Goal: Information Seeking & Learning: Learn about a topic

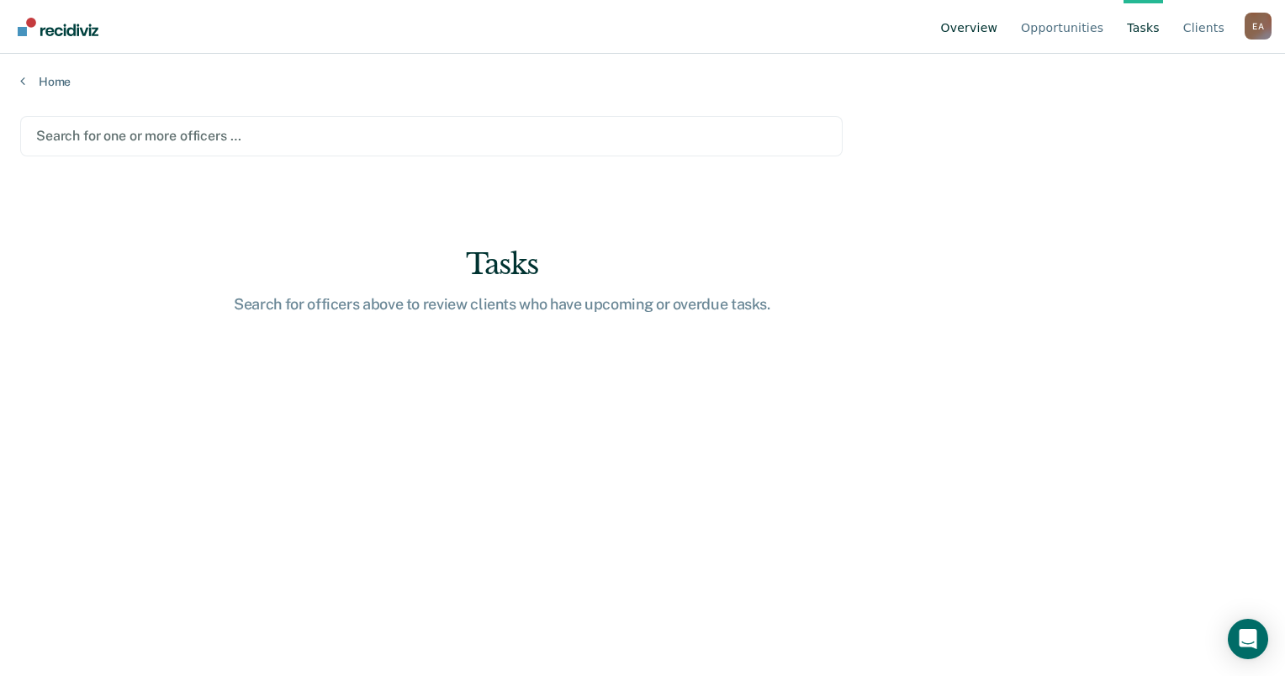
click at [968, 16] on link "Overview" at bounding box center [970, 27] width 64 height 54
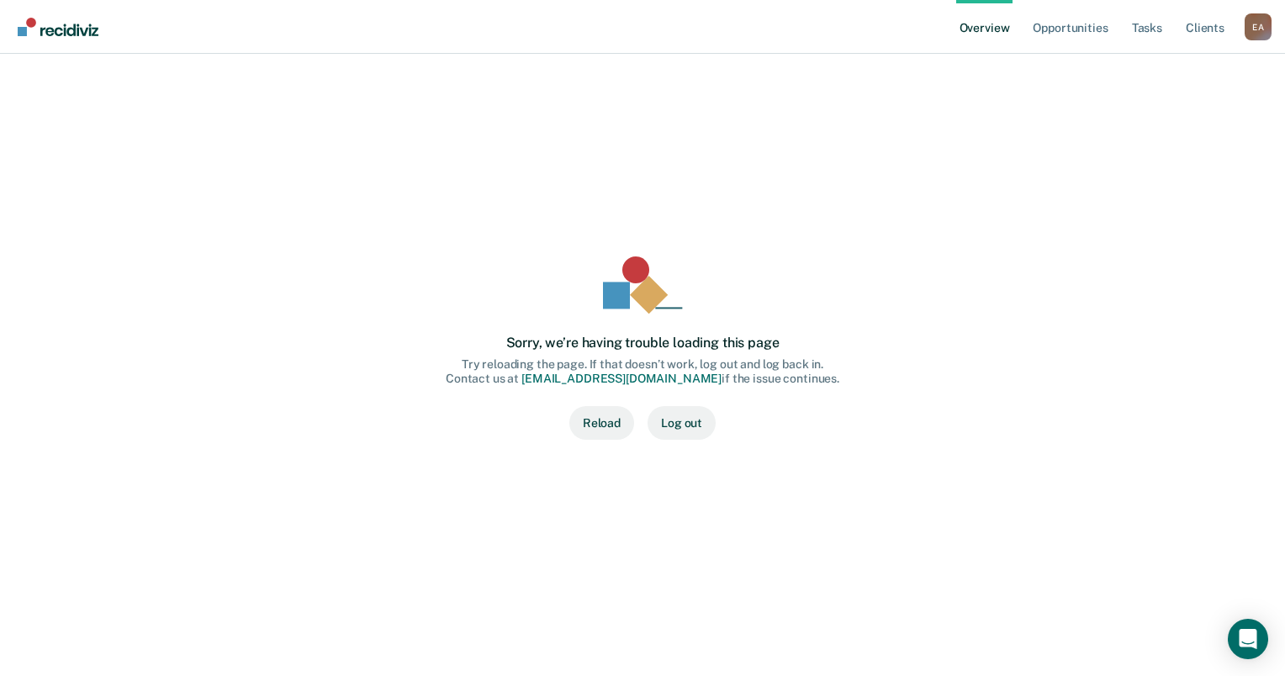
click at [590, 419] on button "Reload" at bounding box center [602, 423] width 65 height 34
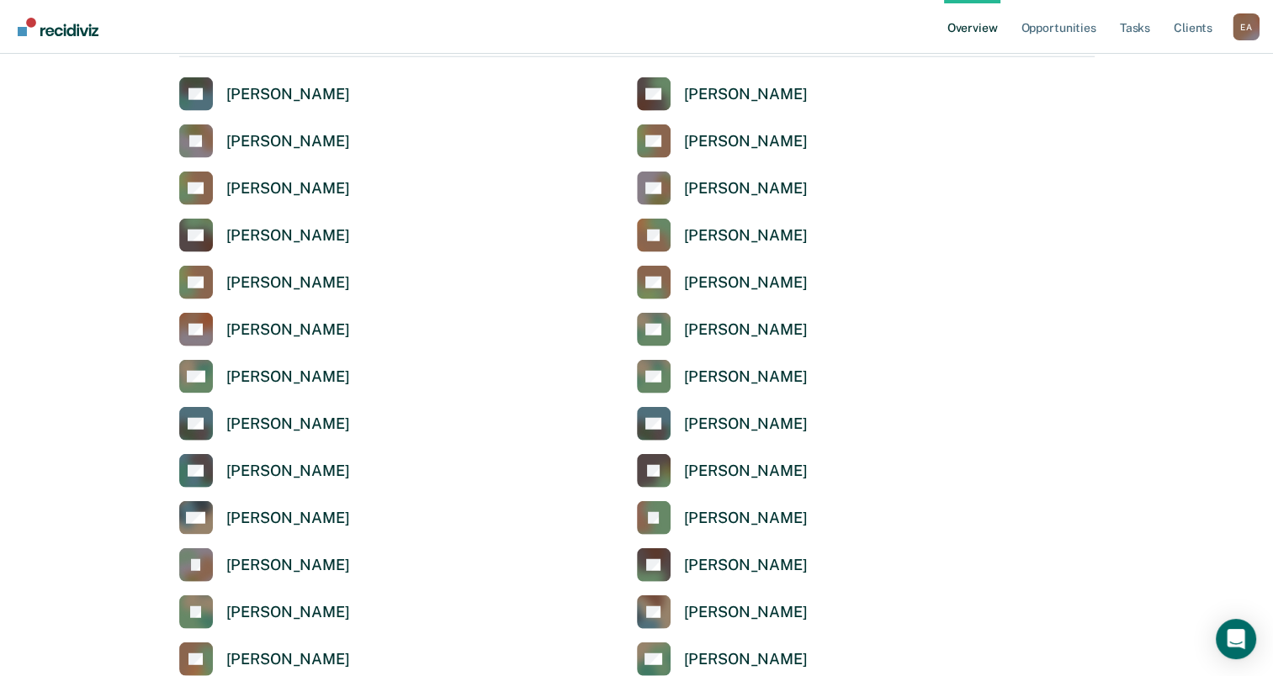
scroll to position [4077, 0]
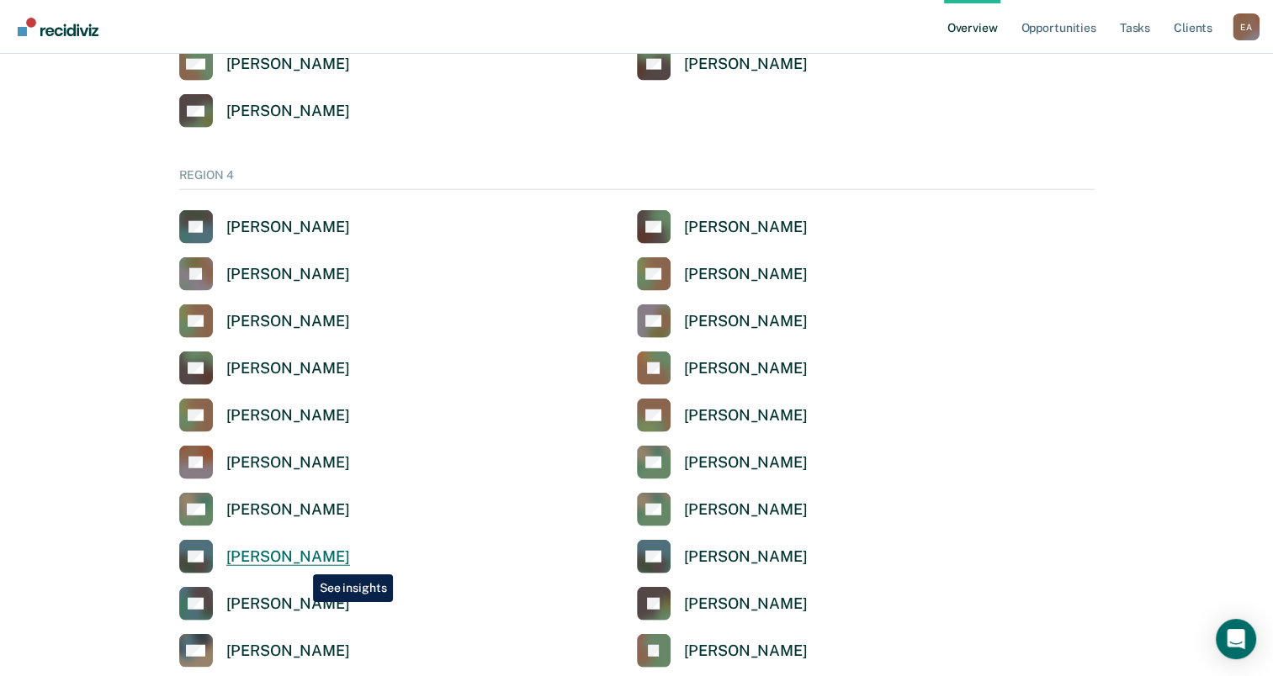
click at [300, 562] on div "Sandra Gonzalez" at bounding box center [288, 557] width 124 height 19
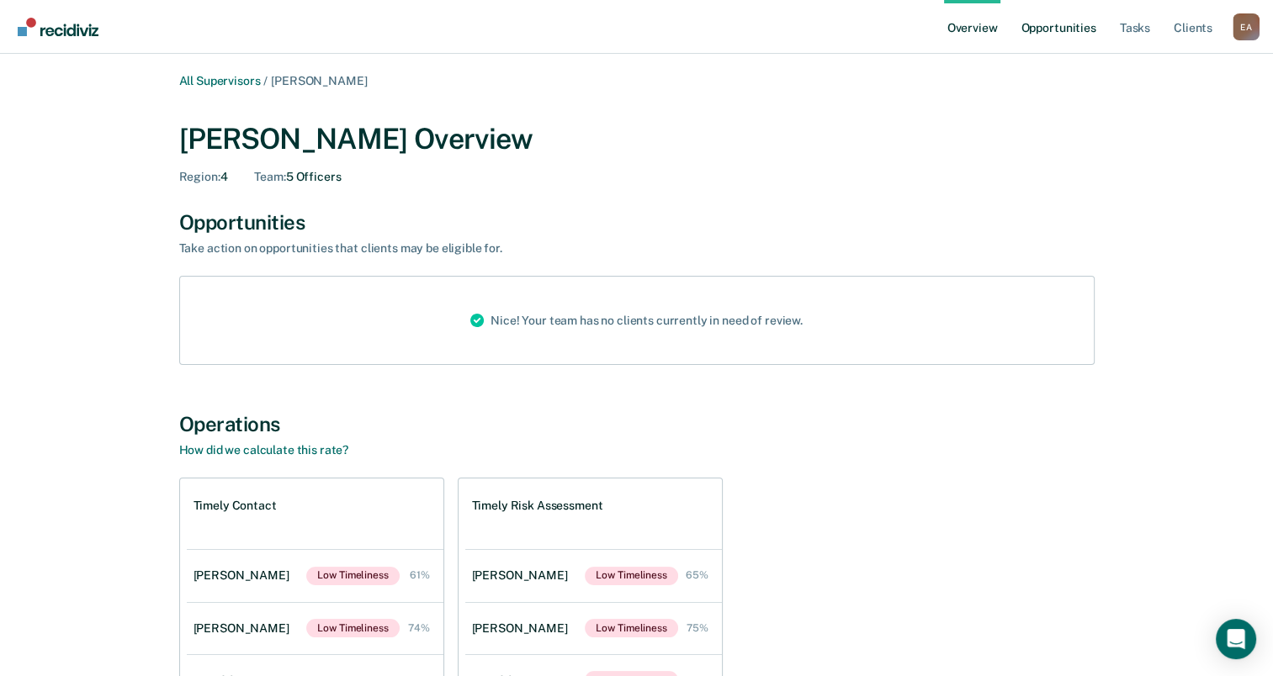
click at [1060, 30] on link "Opportunities" at bounding box center [1058, 27] width 82 height 54
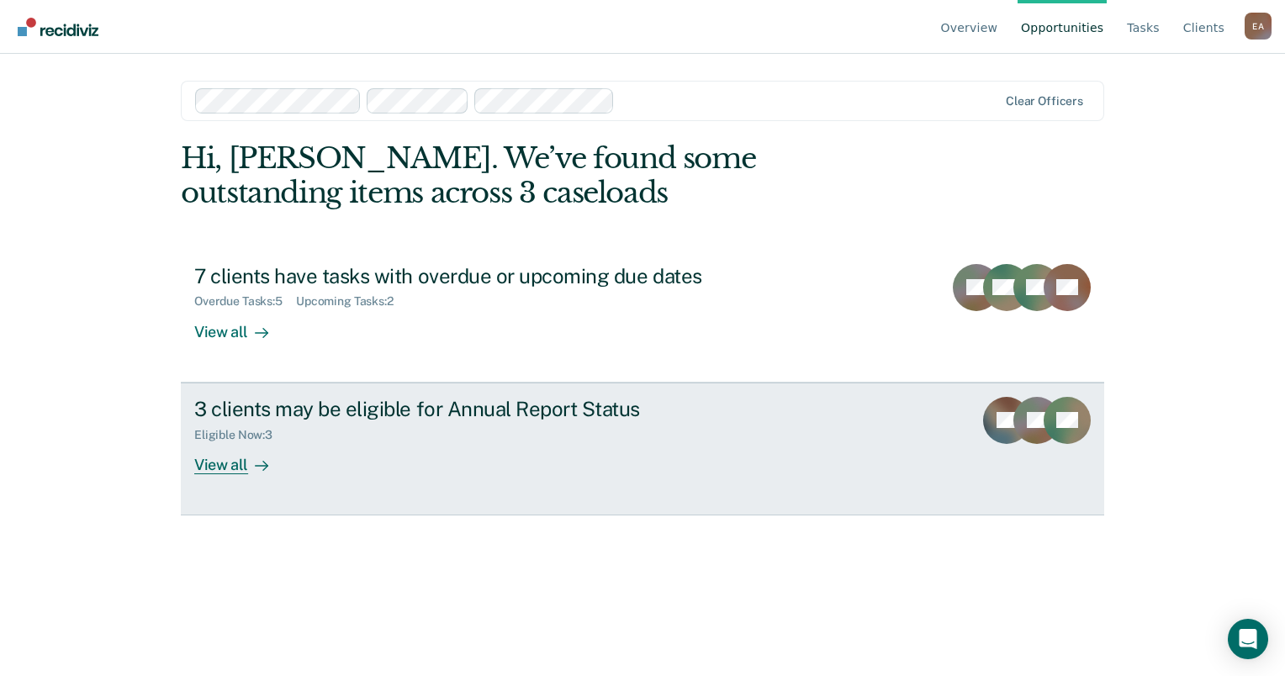
click at [217, 467] on div "View all" at bounding box center [241, 458] width 94 height 33
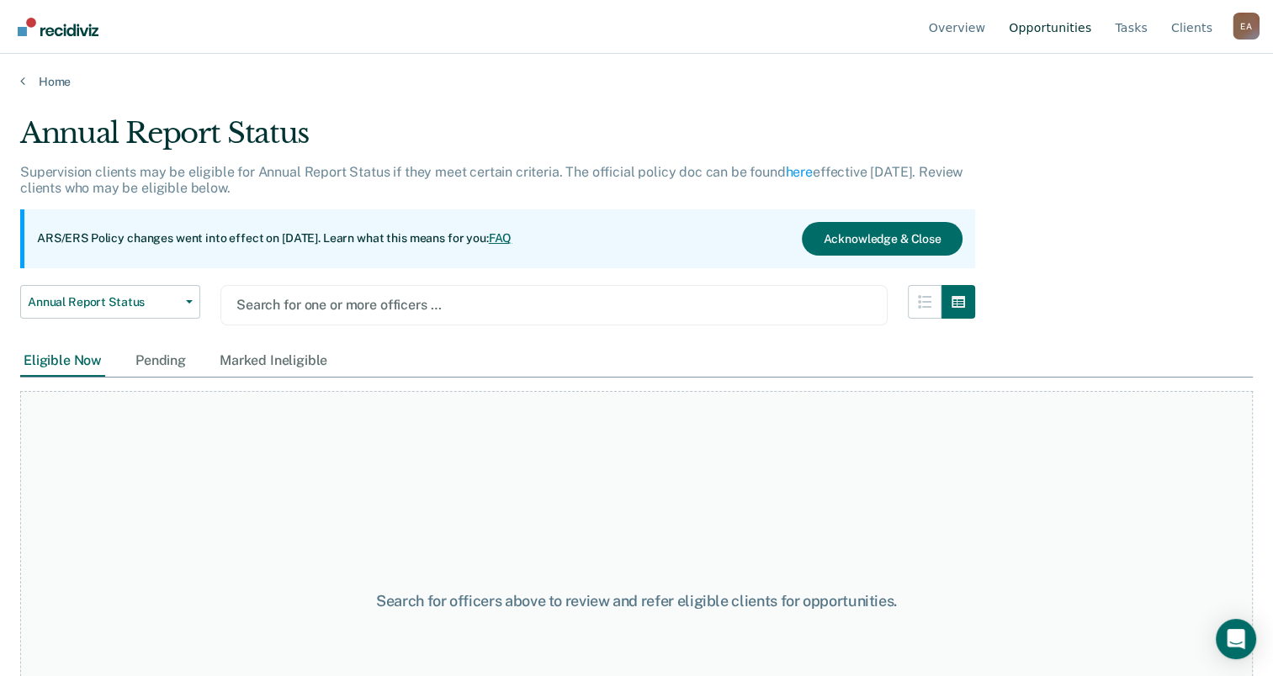
click at [1057, 25] on link "Opportunities" at bounding box center [1049, 27] width 89 height 54
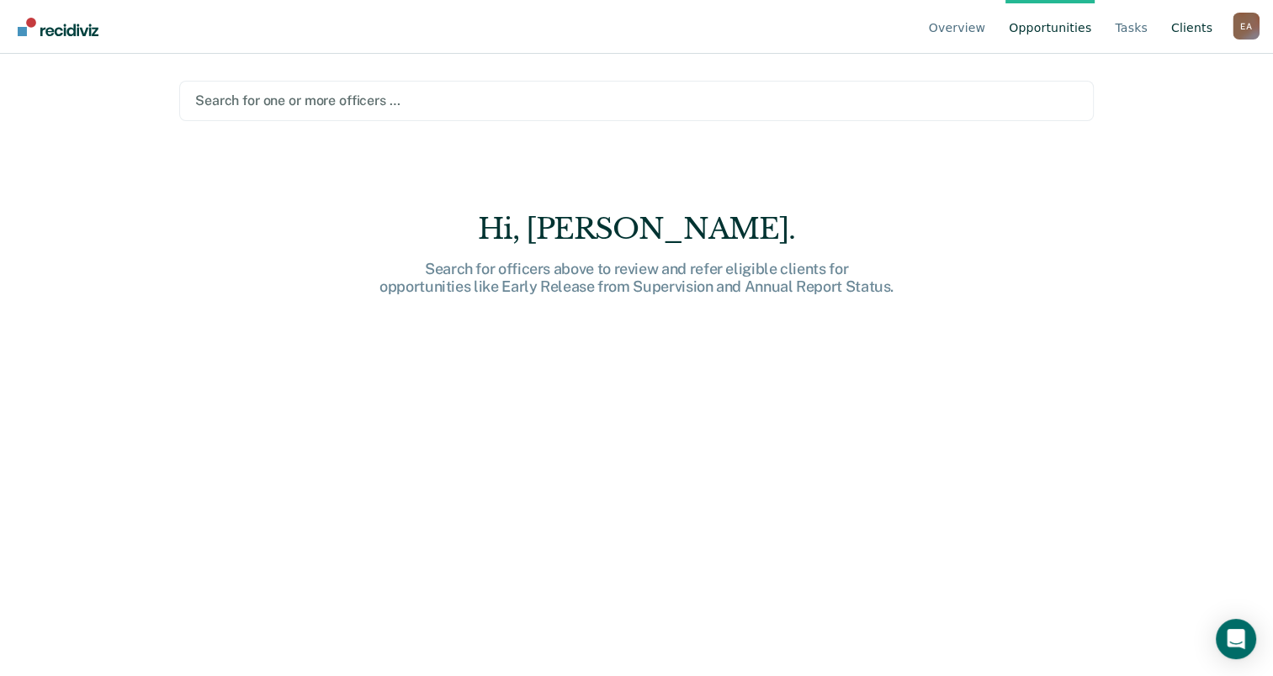
click at [1185, 23] on link "Client s" at bounding box center [1192, 27] width 48 height 54
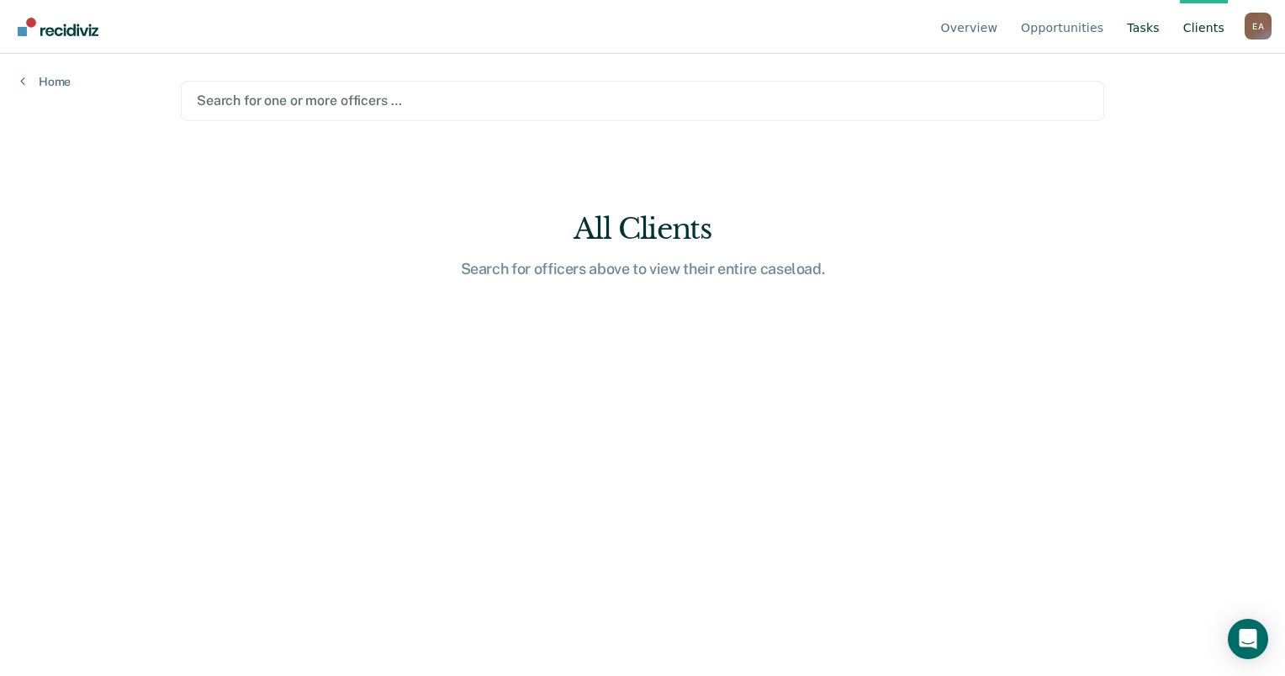
click at [1144, 27] on link "Tasks" at bounding box center [1144, 27] width 40 height 54
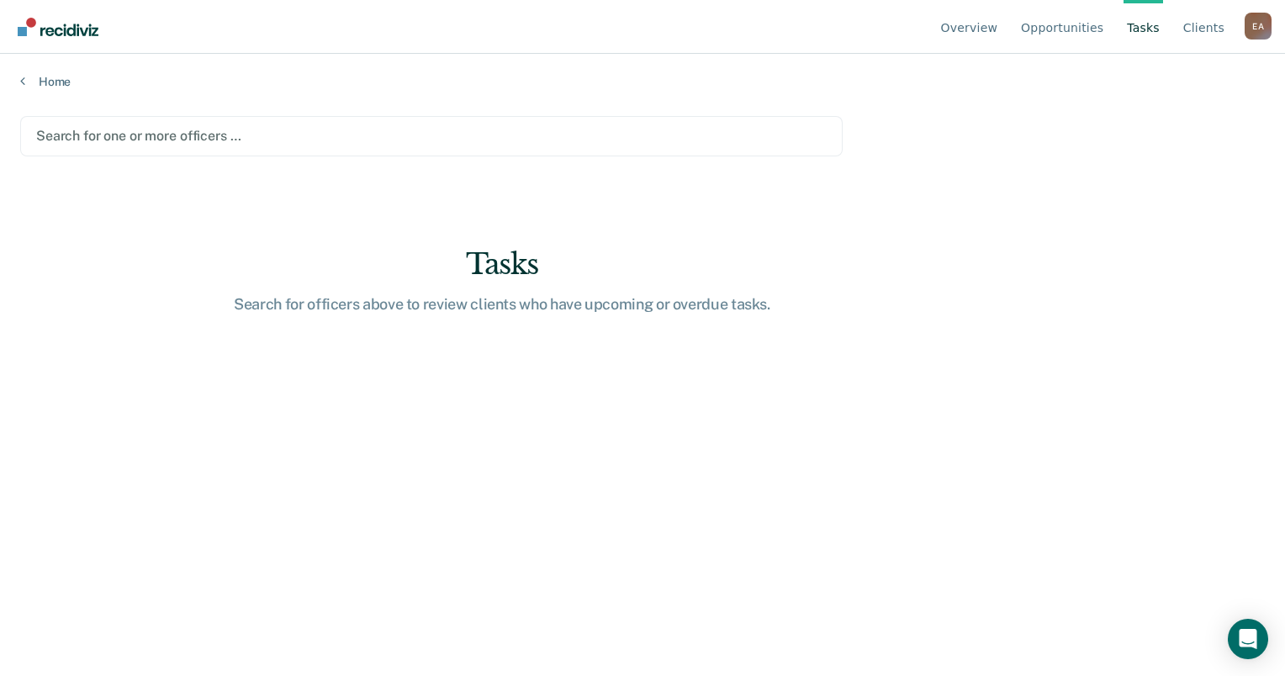
click at [1257, 24] on div "E A" at bounding box center [1258, 26] width 27 height 27
click at [1002, 34] on link "Overview" at bounding box center [970, 27] width 64 height 54
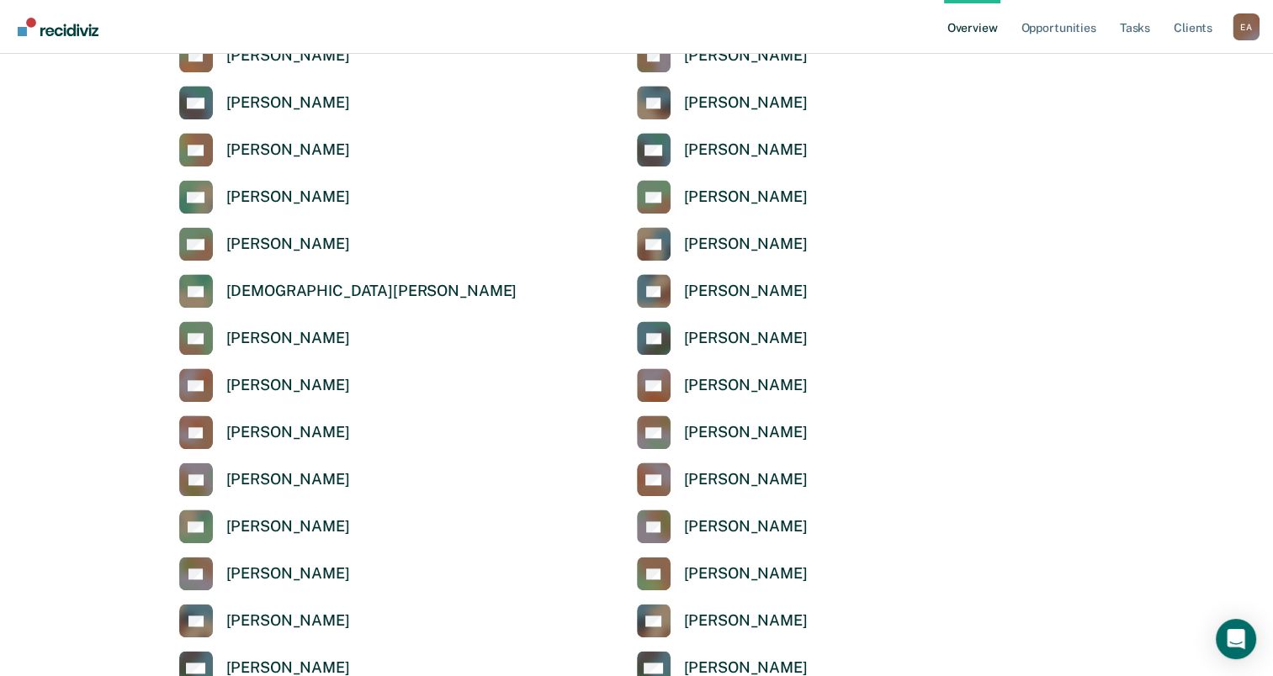
scroll to position [1927, 0]
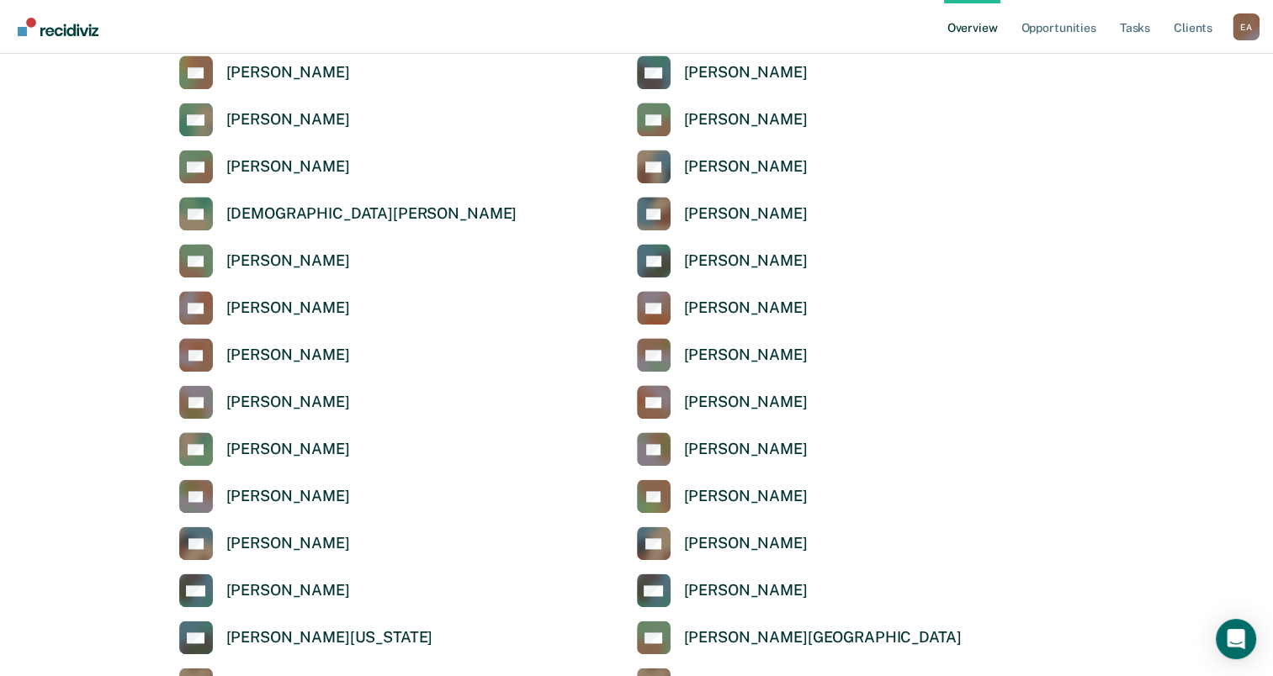
click at [1246, 24] on div "E A" at bounding box center [1245, 26] width 27 height 27
click at [1174, 109] on link "How it works" at bounding box center [1178, 104] width 109 height 14
